Goal: Register for event/course

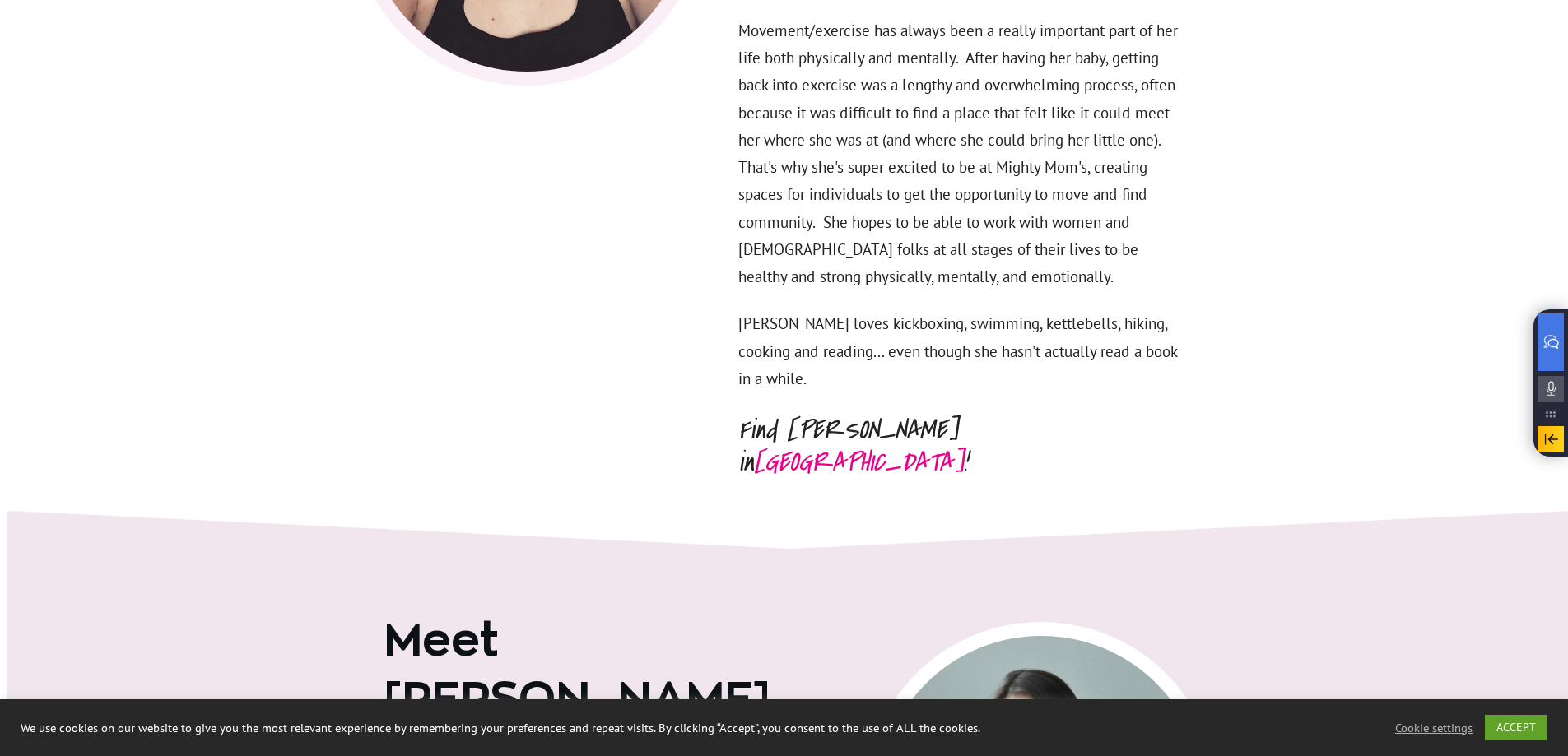
scroll to position [6125, 0]
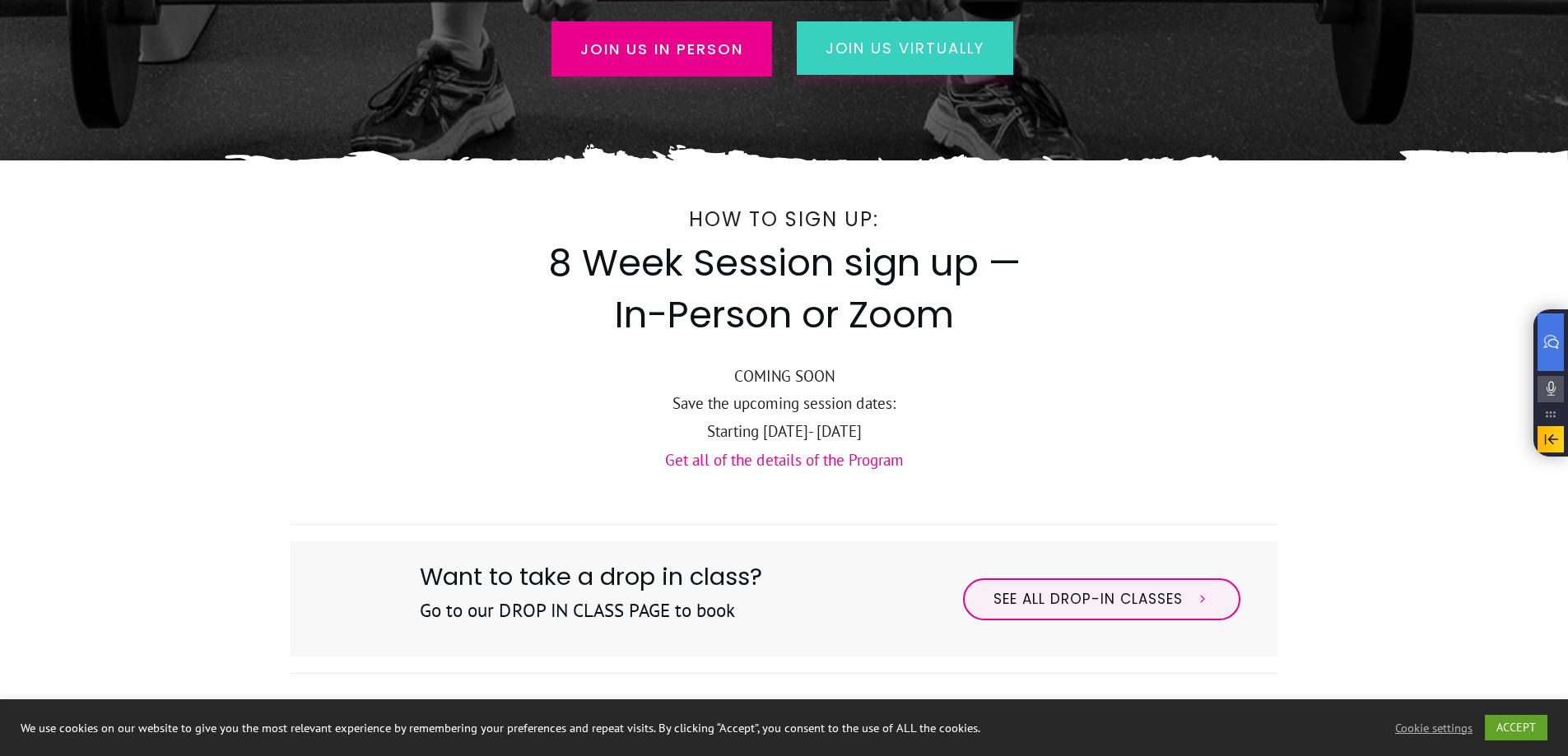
scroll to position [329, 0]
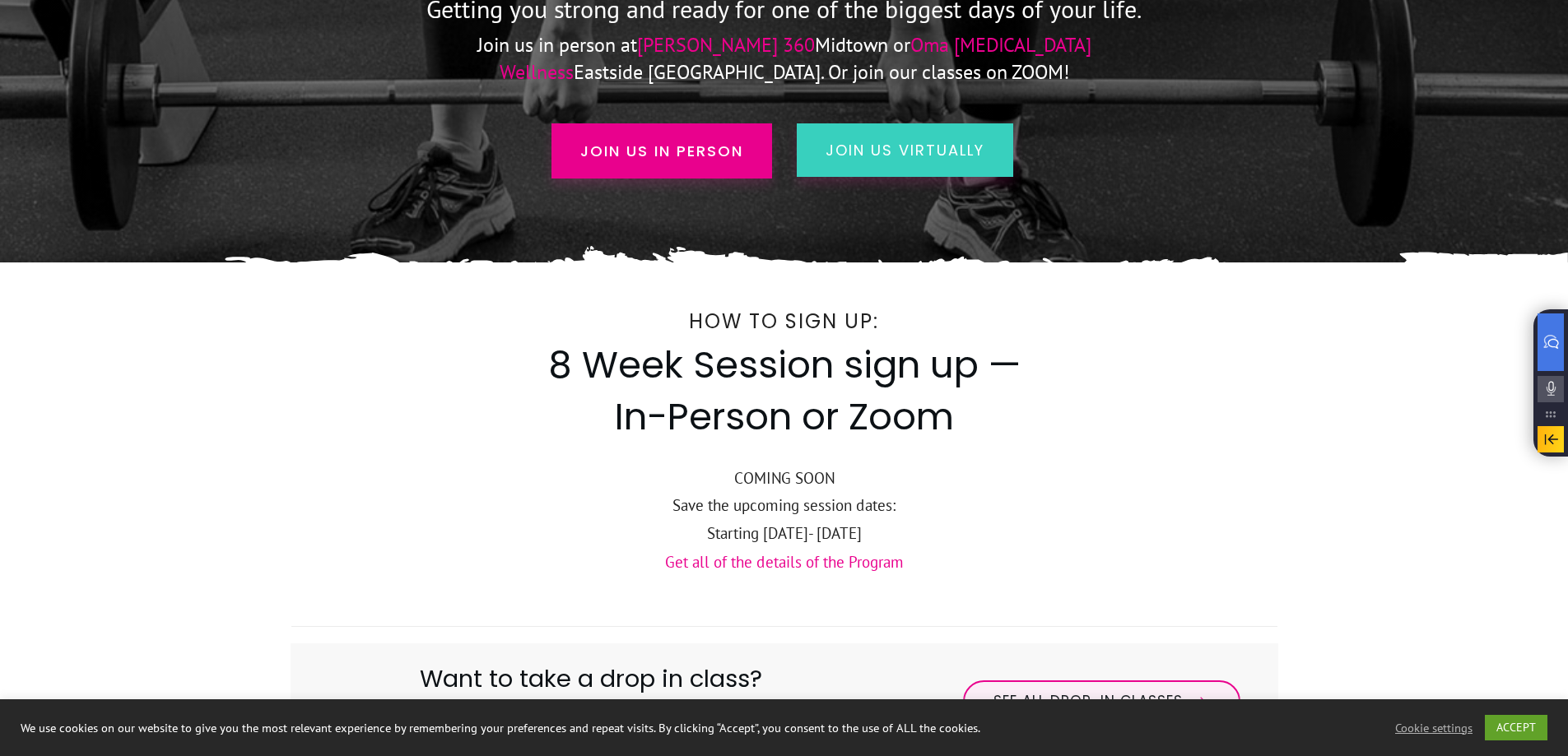
drag, startPoint x: 692, startPoint y: 362, endPoint x: 1007, endPoint y: 416, distance: 319.6
click at [1007, 416] on h2 "8 Week Session sign up — In-Person or Zoom" at bounding box center [784, 392] width 478 height 107
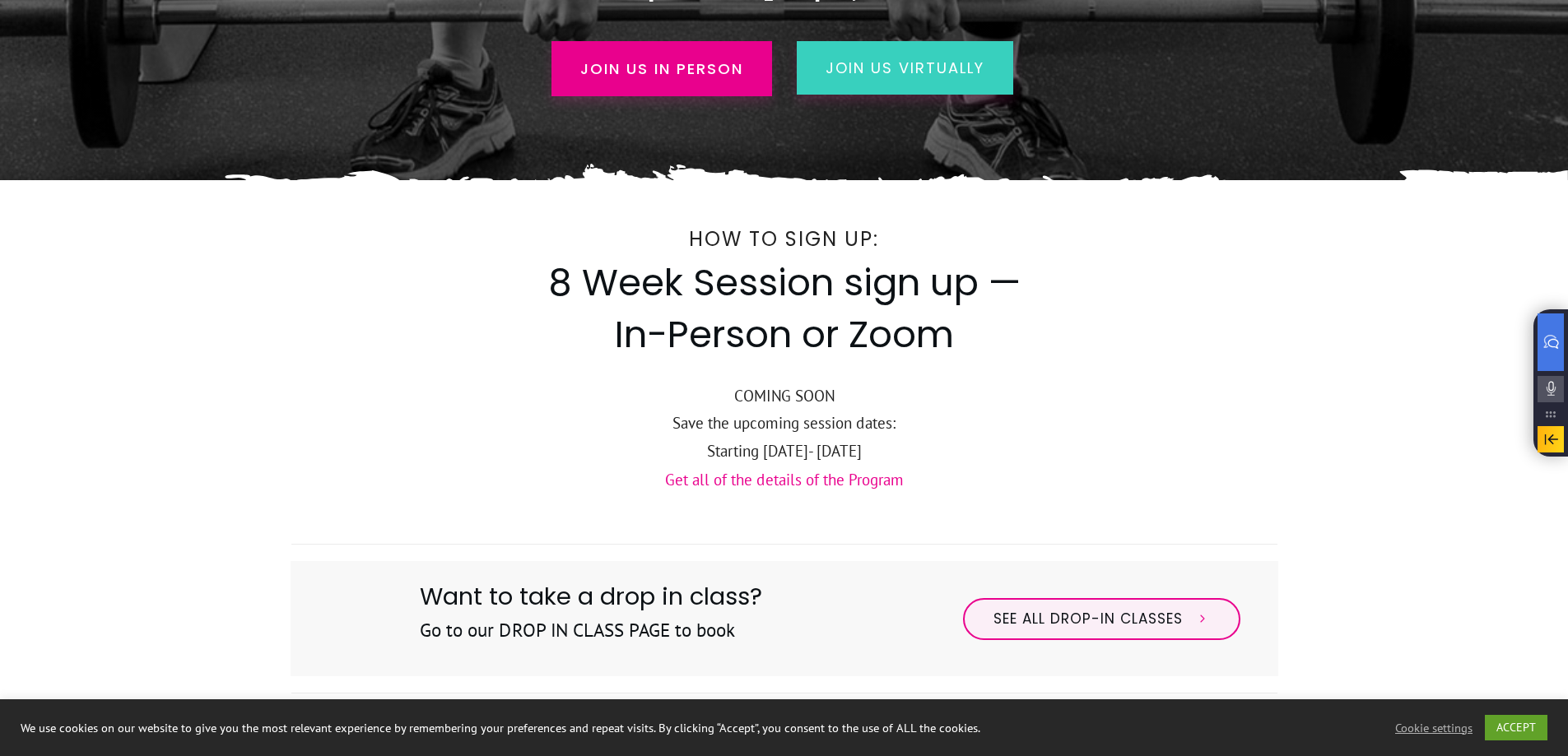
drag, startPoint x: 694, startPoint y: 441, endPoint x: 1021, endPoint y: 439, distance: 327.0
click at [1020, 439] on p "Starting [DATE]- [DATE]" at bounding box center [784, 450] width 986 height 27
click at [1021, 439] on p "Starting [DATE]- [DATE]" at bounding box center [784, 450] width 986 height 27
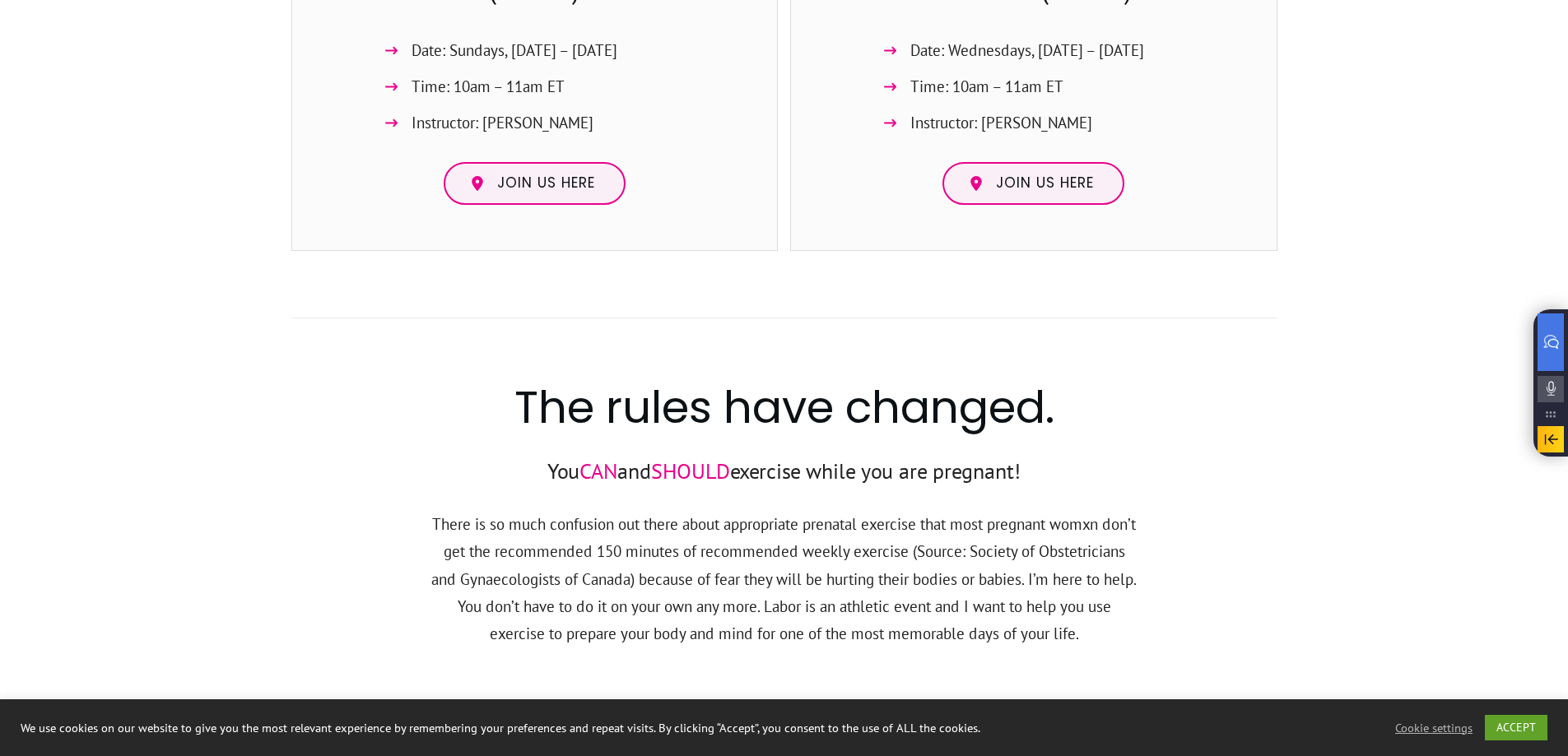
scroll to position [1975, 0]
